Goal: Task Accomplishment & Management: Manage account settings

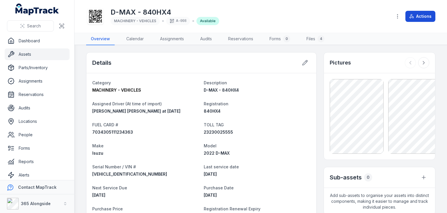
click at [422, 18] on button "Actions" at bounding box center [421, 16] width 30 height 11
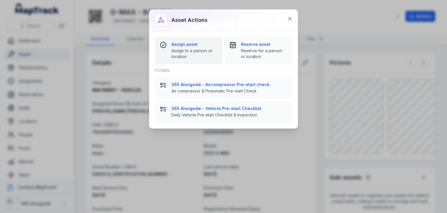
click at [187, 54] on span "Assign to a person or location" at bounding box center [194, 54] width 46 height 12
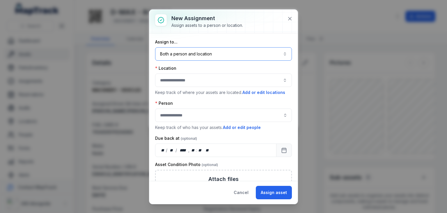
click at [187, 54] on button "Both a person and location ****" at bounding box center [223, 53] width 137 height 13
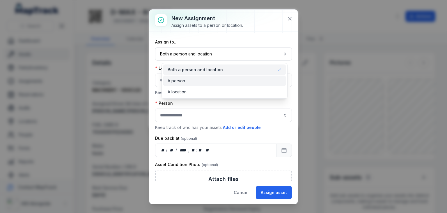
click at [192, 82] on div "A person" at bounding box center [225, 81] width 114 height 6
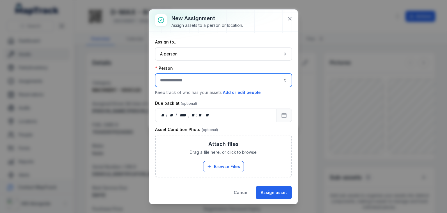
click at [192, 82] on input "assignment-add:person-label" at bounding box center [223, 79] width 137 height 13
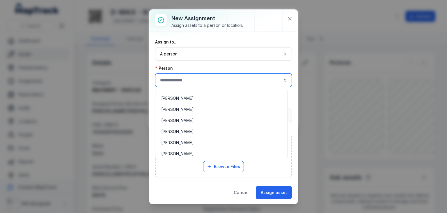
scroll to position [164, 0]
type input "**********"
click at [185, 138] on div "[PERSON_NAME]" at bounding box center [222, 142] width 130 height 10
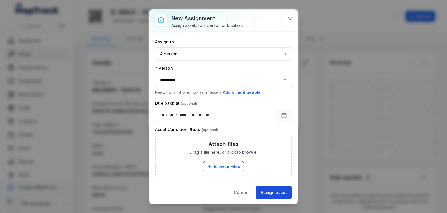
click at [281, 192] on button "Assign asset" at bounding box center [274, 191] width 36 height 13
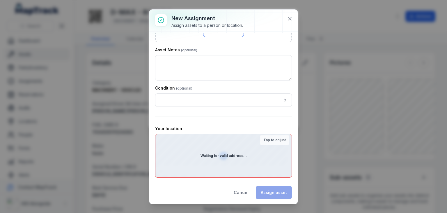
scroll to position [156, 0]
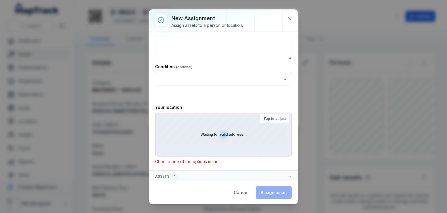
click at [247, 125] on div "Waiting for valid address..." at bounding box center [223, 134] width 136 height 43
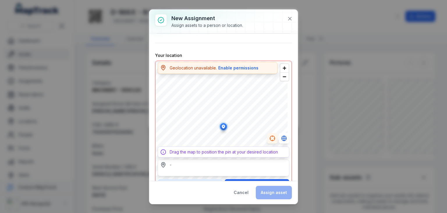
scroll to position [211, 0]
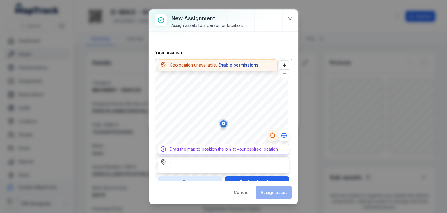
click at [245, 64] on button "Enable permissions" at bounding box center [238, 65] width 41 height 6
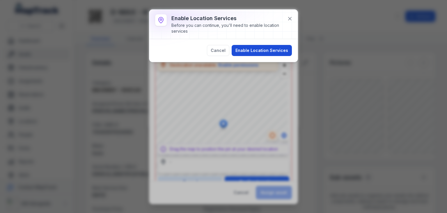
click at [259, 52] on button "Enable Location Services" at bounding box center [262, 50] width 60 height 11
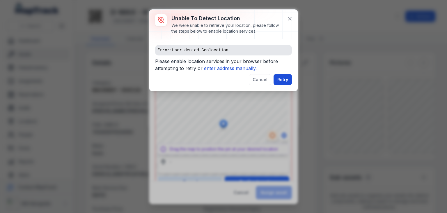
click at [279, 79] on button "Retry" at bounding box center [283, 79] width 18 height 11
click at [236, 70] on icon "enter address manually." at bounding box center [230, 68] width 53 height 6
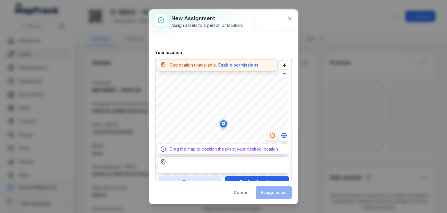
click at [182, 160] on div "-" at bounding box center [223, 162] width 126 height 6
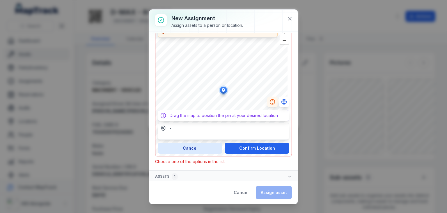
scroll to position [244, 0]
type input "**********"
click at [289, 18] on icon at bounding box center [290, 19] width 6 height 6
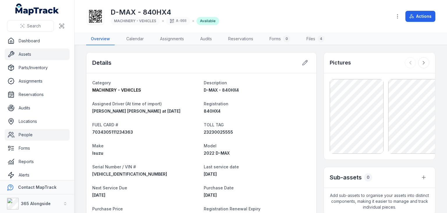
click at [49, 129] on link "People" at bounding box center [37, 135] width 65 height 12
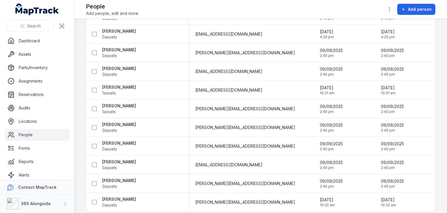
scroll to position [281, 0]
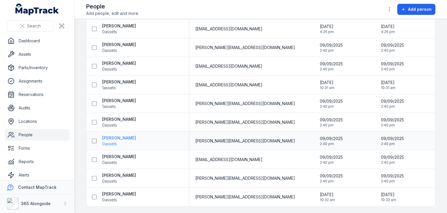
click at [120, 137] on strong "[PERSON_NAME]" at bounding box center [119, 138] width 34 height 6
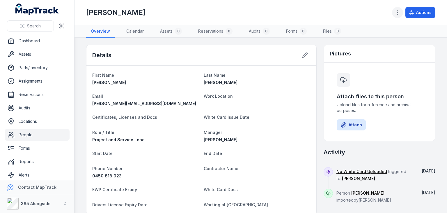
click at [399, 11] on icon "button" at bounding box center [398, 13] width 6 height 6
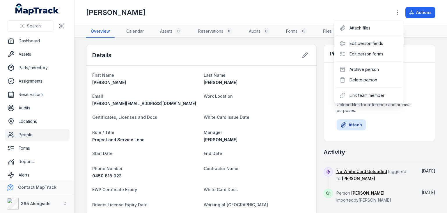
click at [275, 10] on div "[PERSON_NAME] Actions" at bounding box center [260, 12] width 349 height 20
